Goal: Task Accomplishment & Management: Manage account settings

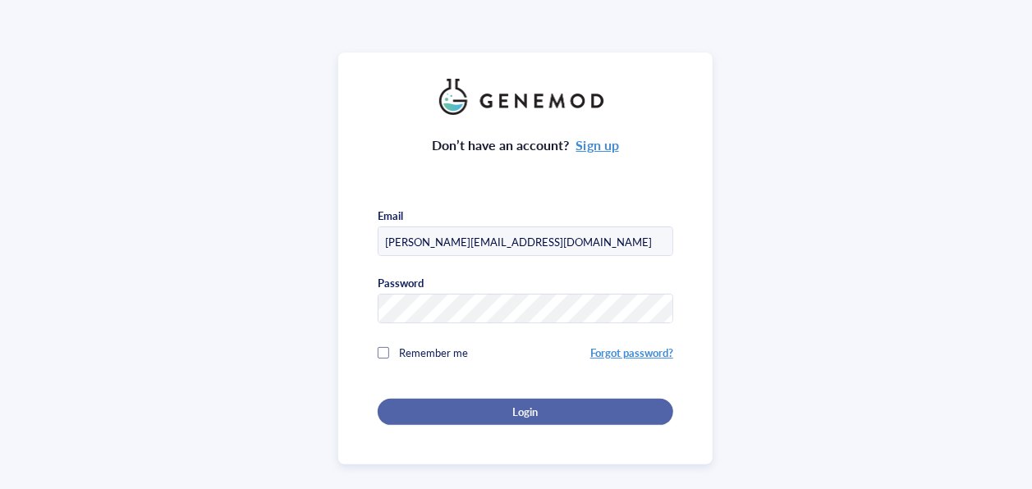
click at [527, 415] on span "Login" at bounding box center [524, 412] width 25 height 15
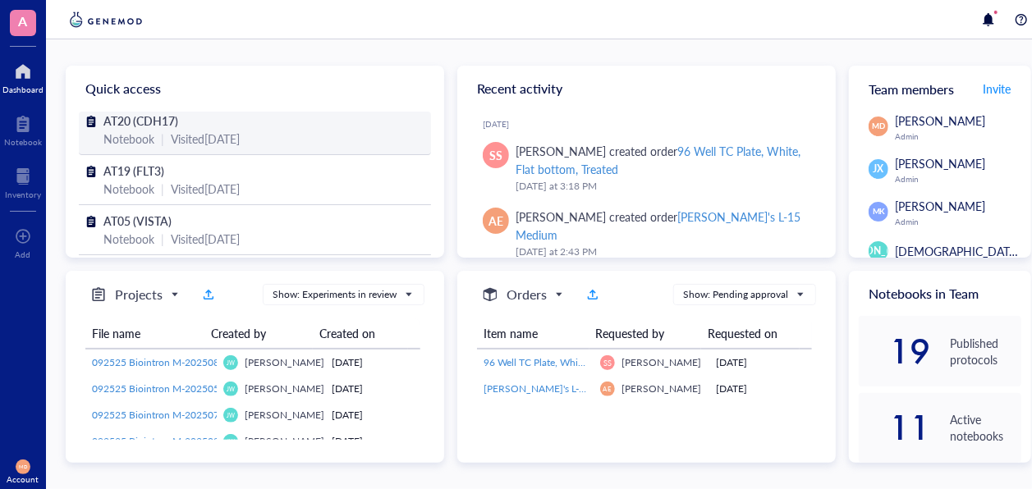
click at [141, 126] on span "AT20 (CDH17)" at bounding box center [140, 120] width 75 height 16
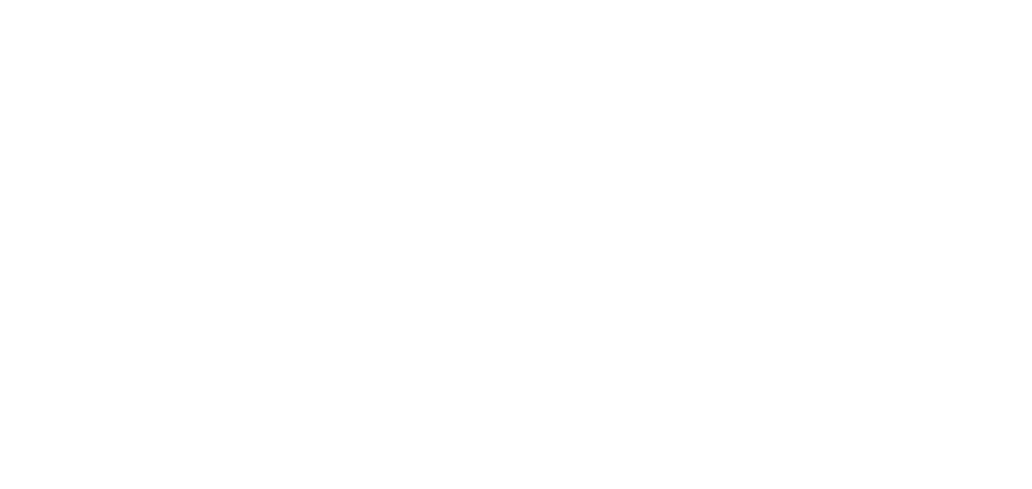
click at [461, 52] on div at bounding box center [516, 244] width 1032 height 489
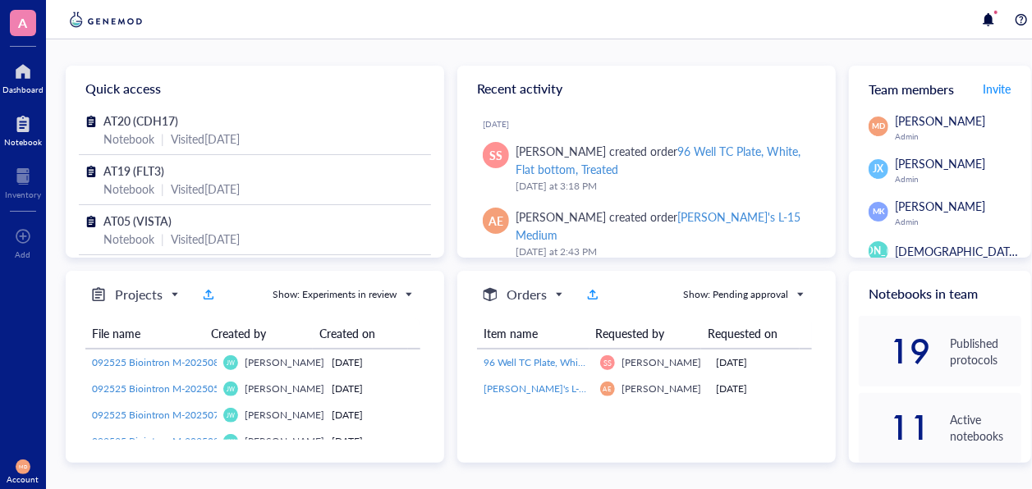
click at [29, 132] on div at bounding box center [23, 124] width 38 height 26
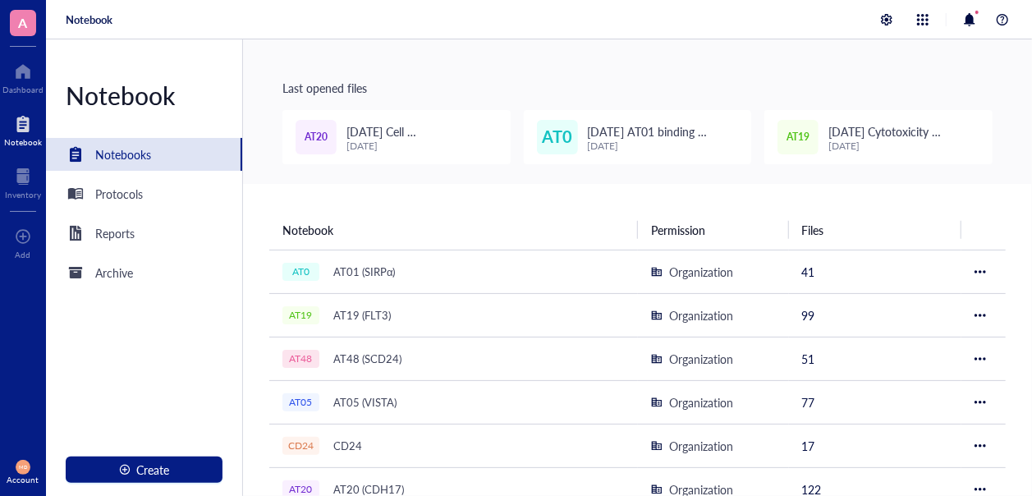
click at [415, 135] on span "[DATE] Cell [MEDICAL_DATA]" at bounding box center [392, 140] width 93 height 34
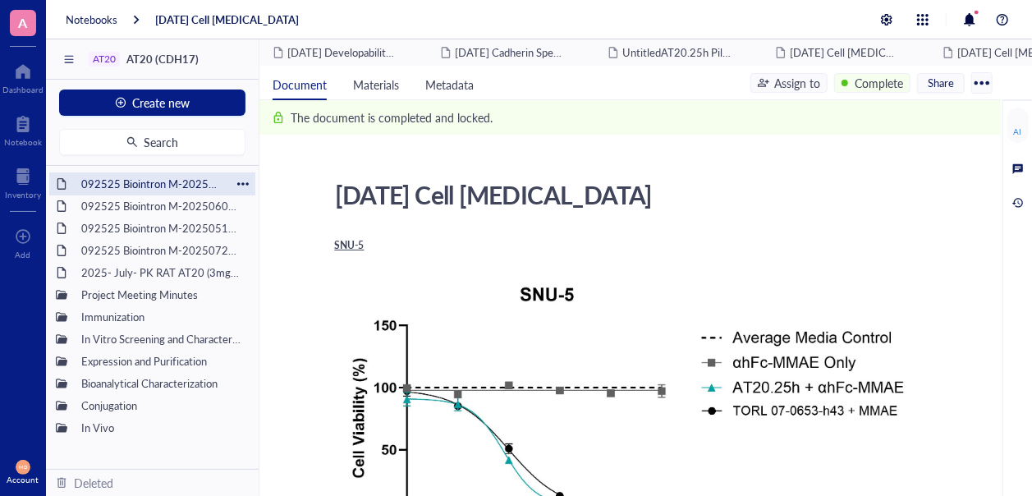
click at [228, 174] on div "092525 Biointron M-202503292242" at bounding box center [152, 183] width 157 height 23
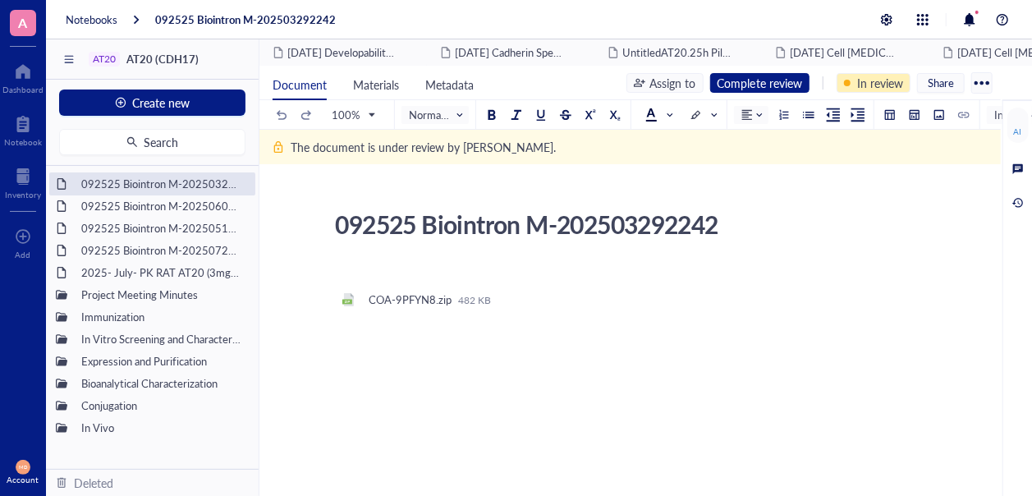
click at [878, 86] on div "In review" at bounding box center [880, 83] width 46 height 18
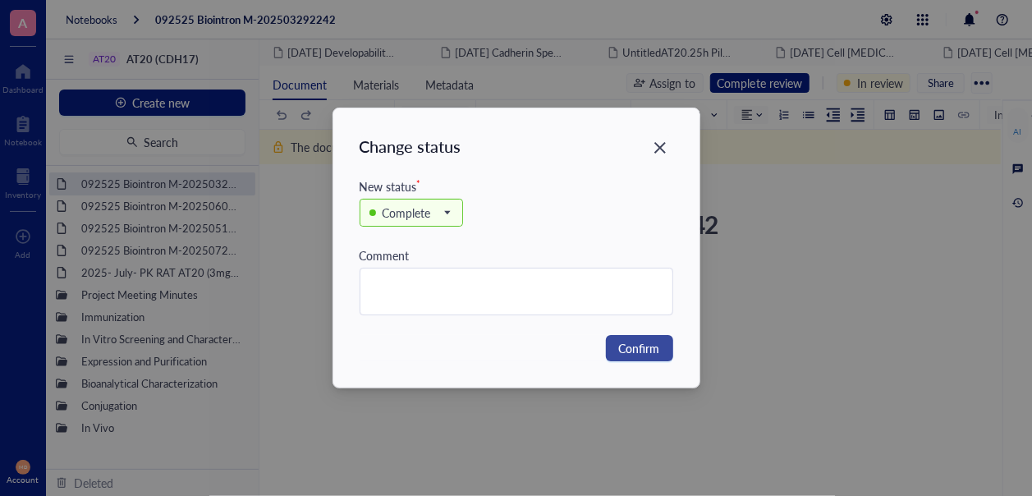
click at [649, 347] on span "Confirm" at bounding box center [639, 348] width 41 height 18
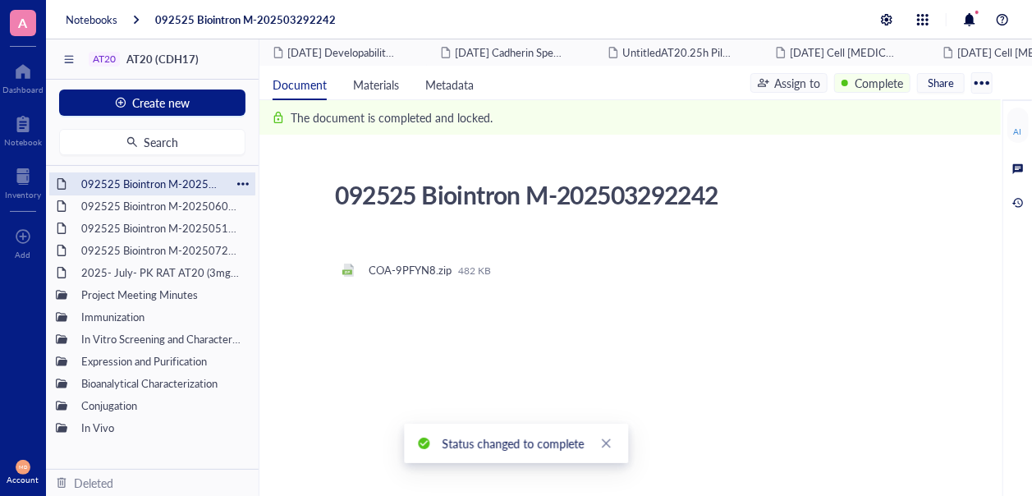
click at [173, 182] on div "092525 Biointron M-202503292242" at bounding box center [152, 183] width 157 height 23
click at [173, 213] on div "092525 Biointron M-202506072304" at bounding box center [152, 206] width 157 height 23
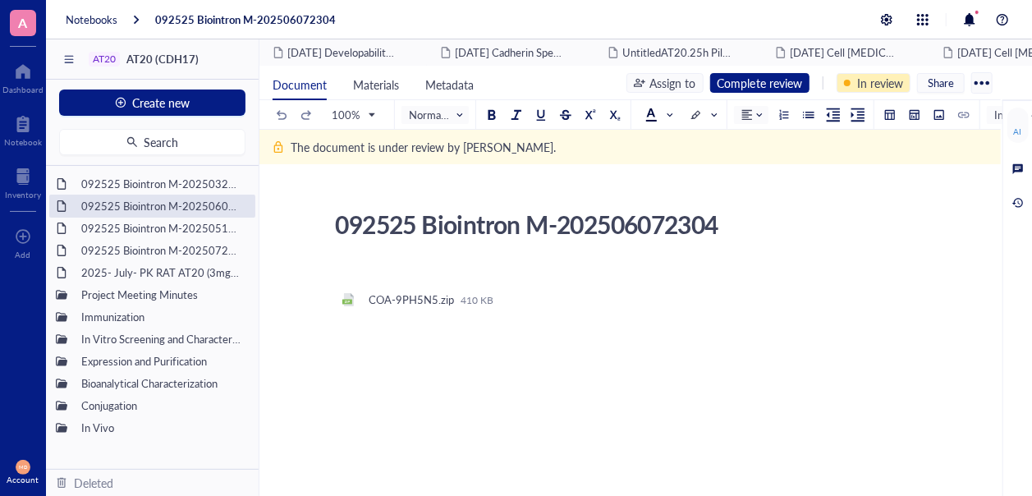
click at [881, 84] on div "In review" at bounding box center [880, 83] width 46 height 18
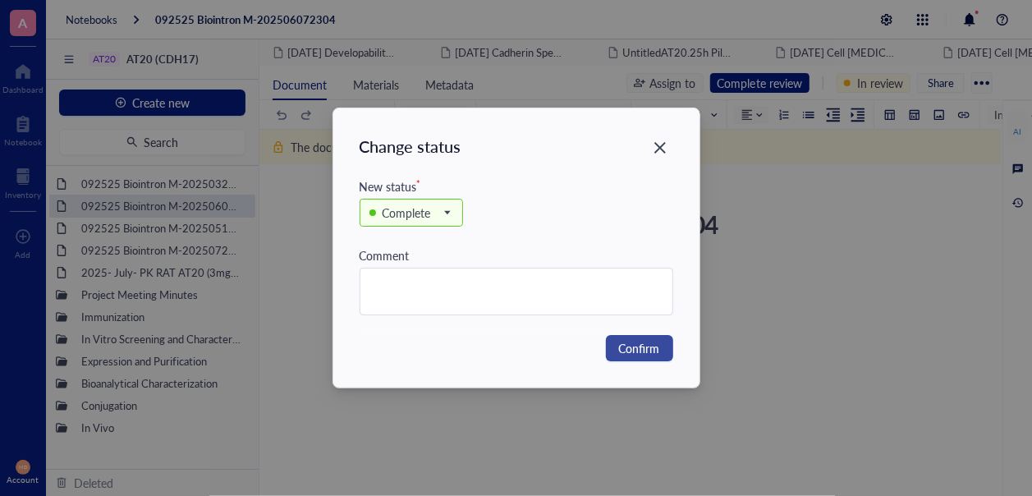
click at [640, 344] on span "Confirm" at bounding box center [639, 348] width 41 height 18
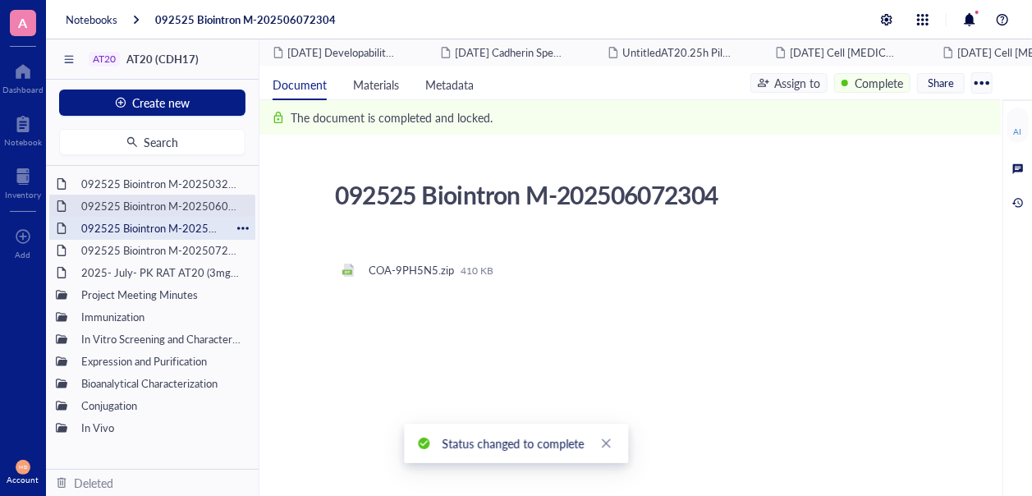
click at [189, 229] on div "092525 Biointron M-202505111492" at bounding box center [152, 228] width 157 height 23
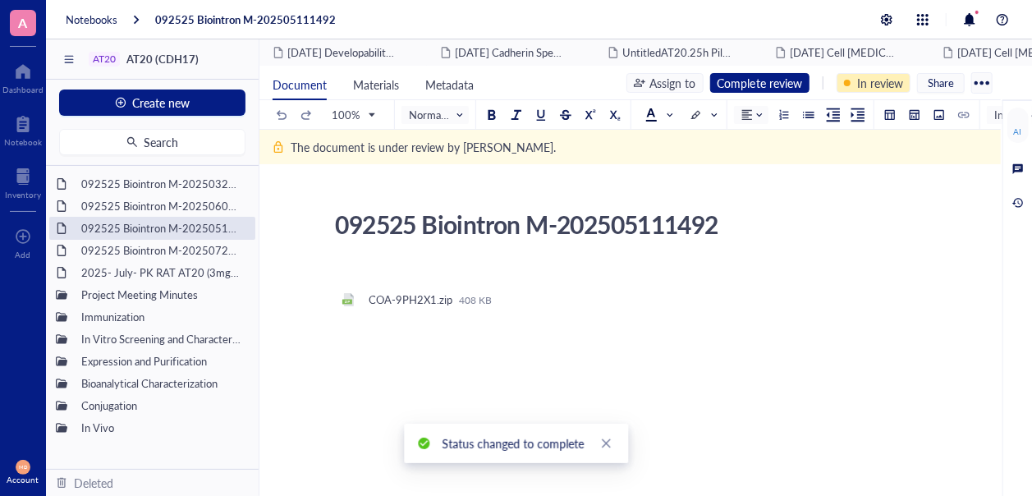
click at [857, 81] on div "In review" at bounding box center [880, 83] width 46 height 18
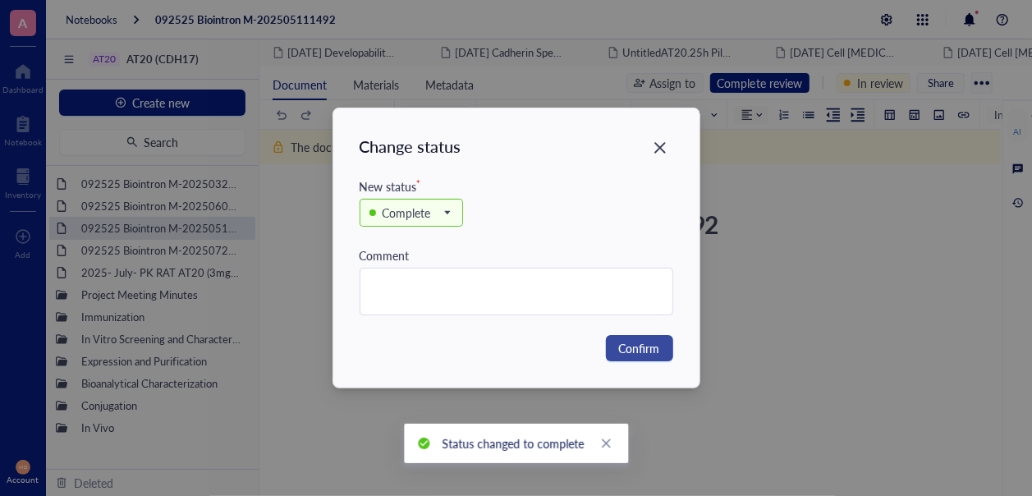
click at [640, 344] on span "Confirm" at bounding box center [639, 348] width 41 height 18
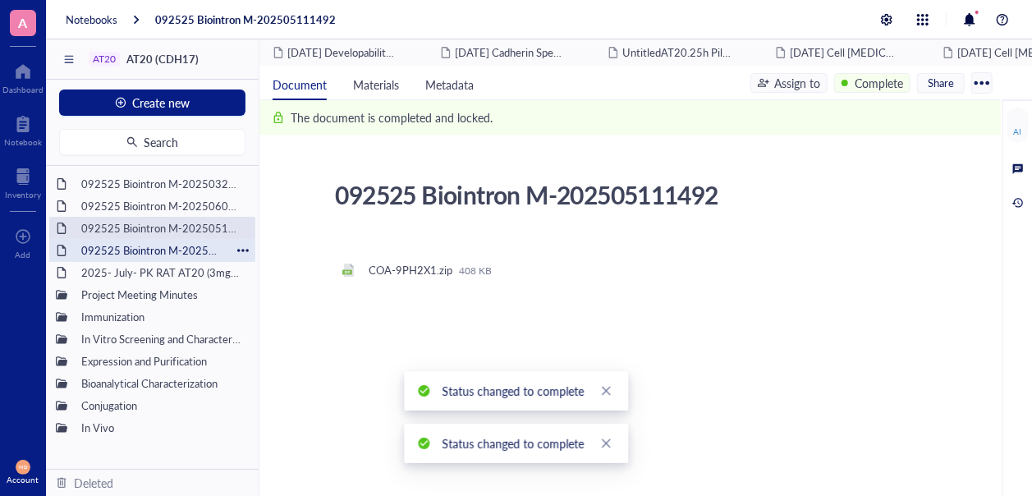
click at [154, 249] on div "092525 Biointron M-202507251786" at bounding box center [152, 250] width 157 height 23
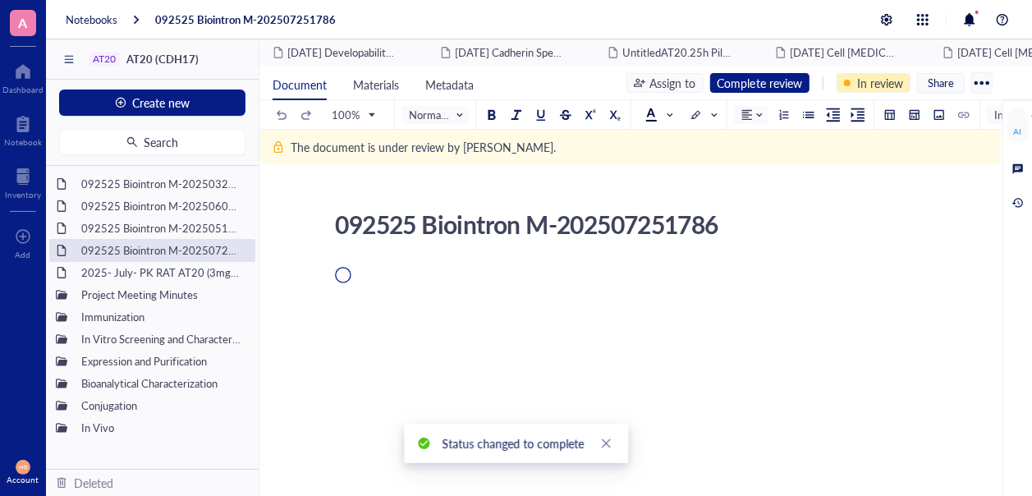
drag, startPoint x: 942, startPoint y: 58, endPoint x: 898, endPoint y: 80, distance: 48.5
click at [898, 80] on div "In review" at bounding box center [873, 83] width 74 height 20
click at [857, 91] on div "In review" at bounding box center [880, 83] width 46 height 18
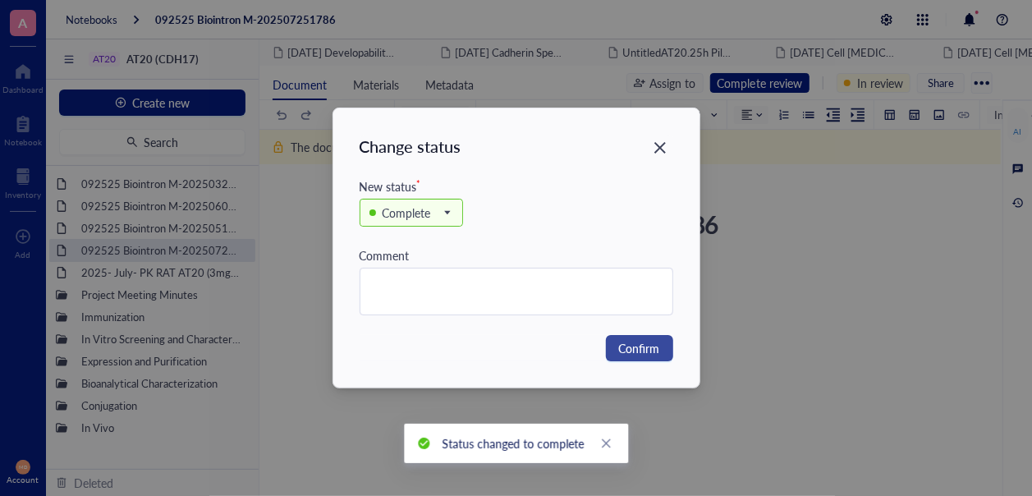
click at [650, 347] on span "Confirm" at bounding box center [639, 348] width 41 height 18
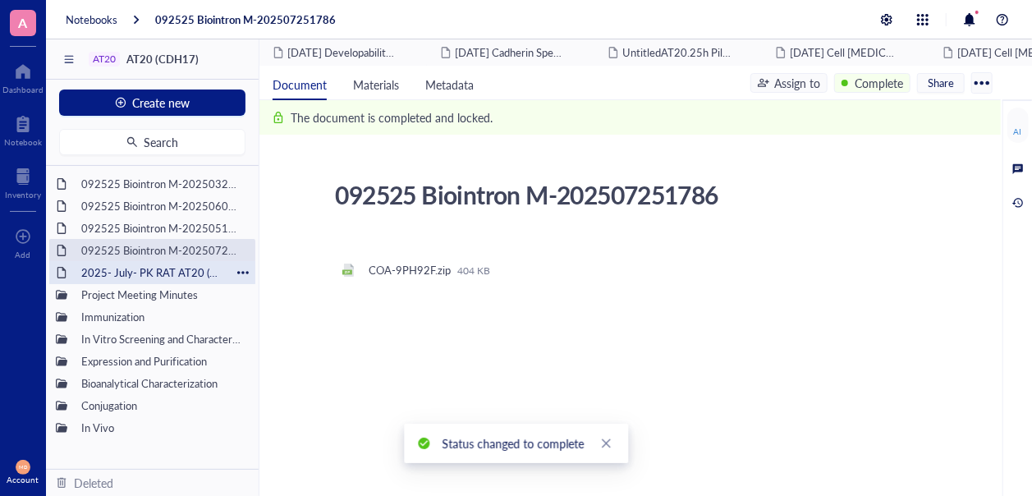
click at [189, 272] on div "2025- July- PK RAT AT20 (3mg/kg; 6mg/kg & 9mg/kg)" at bounding box center [152, 272] width 157 height 23
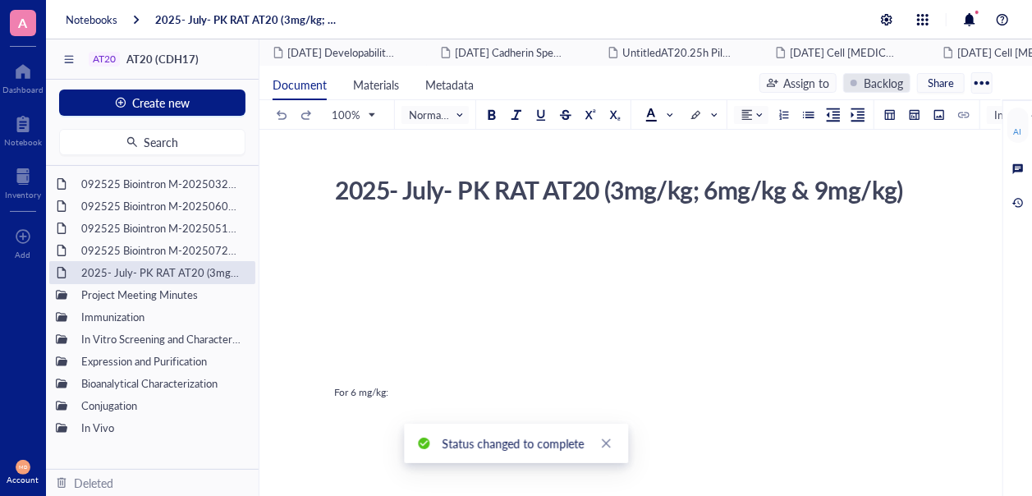
click at [894, 81] on div "Backlog" at bounding box center [883, 83] width 39 height 18
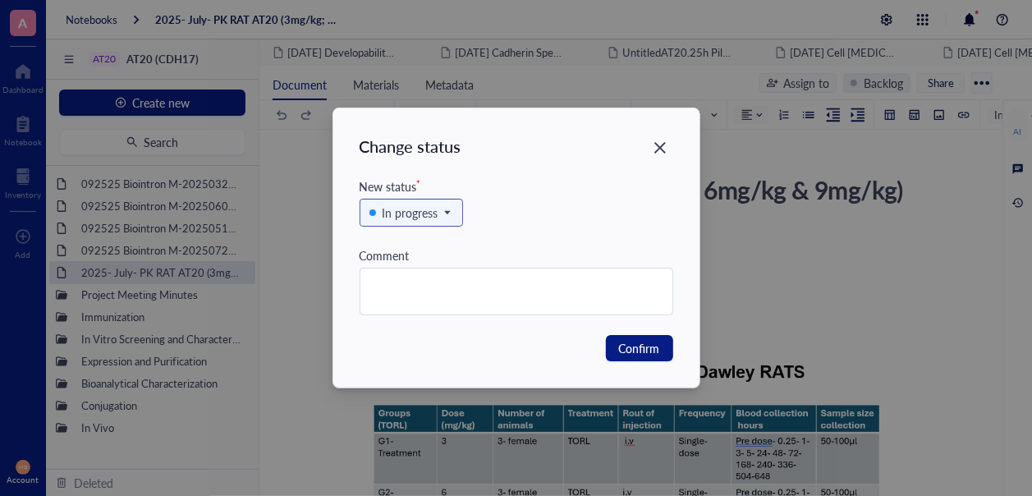
click at [440, 208] on span "In progress" at bounding box center [409, 213] width 80 height 18
click at [422, 323] on div "Complete" at bounding box center [407, 321] width 48 height 18
click at [670, 351] on button "Confirm" at bounding box center [639, 348] width 67 height 26
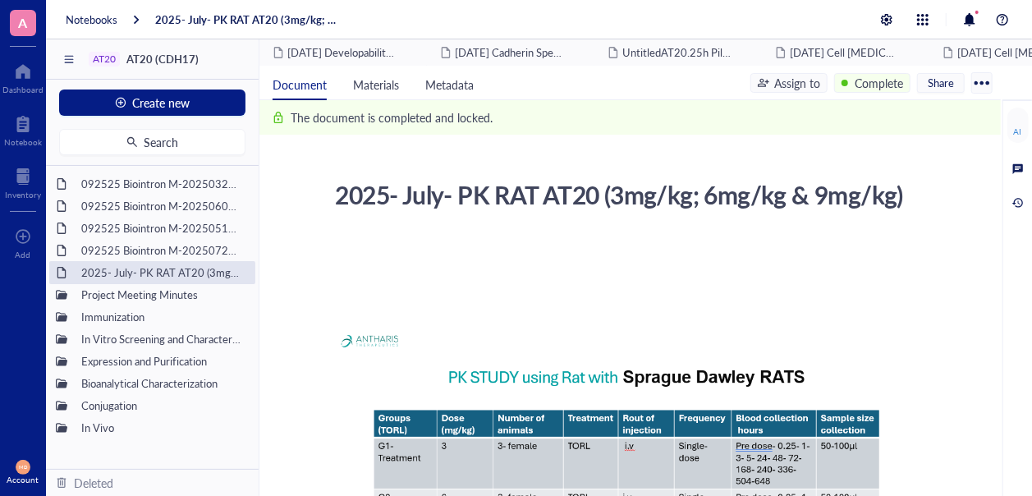
click at [32, 63] on div at bounding box center [22, 71] width 41 height 26
